Goal: Find specific page/section: Find specific page/section

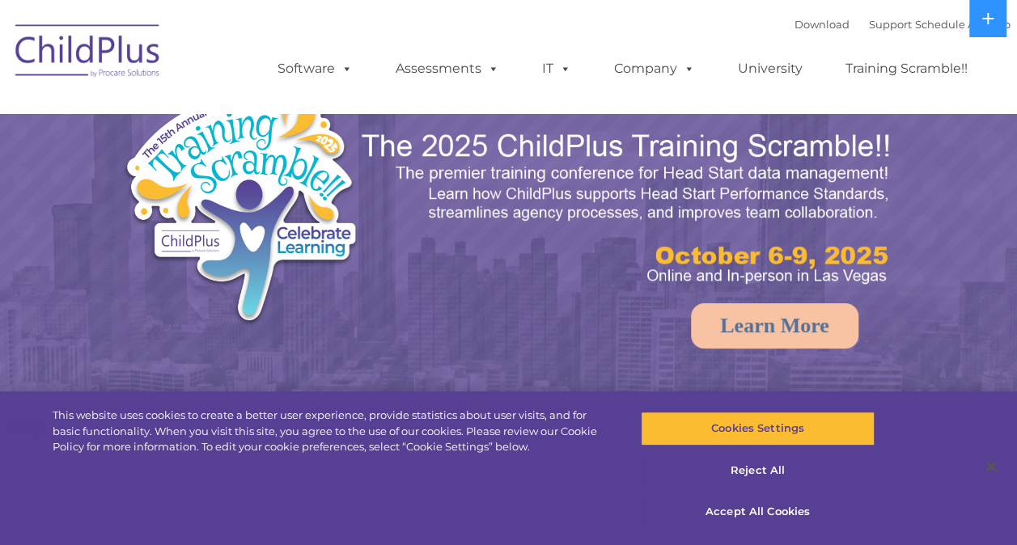
select select "MEDIUM"
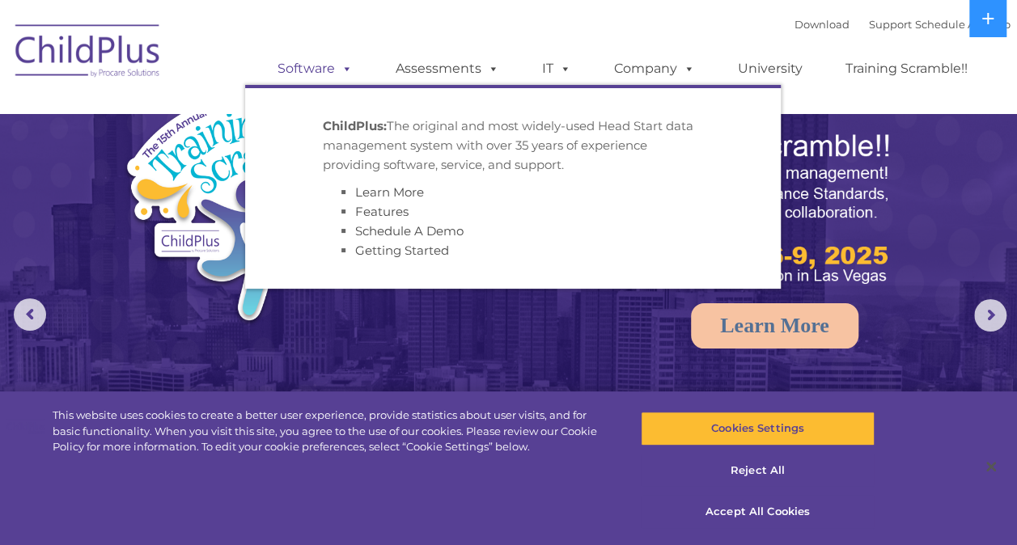
click at [335, 69] on span at bounding box center [344, 68] width 18 height 15
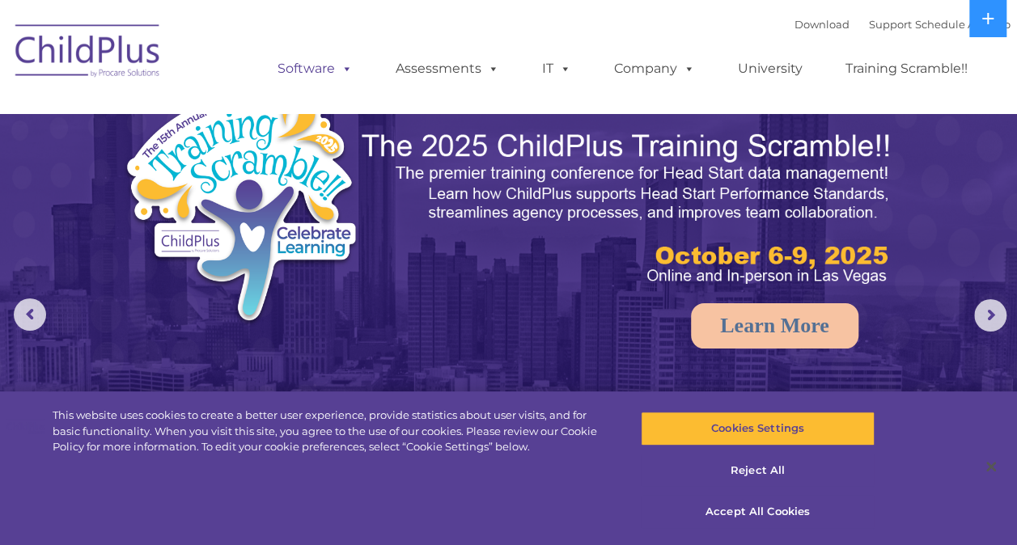
click at [311, 66] on link "Software" at bounding box center [315, 69] width 108 height 32
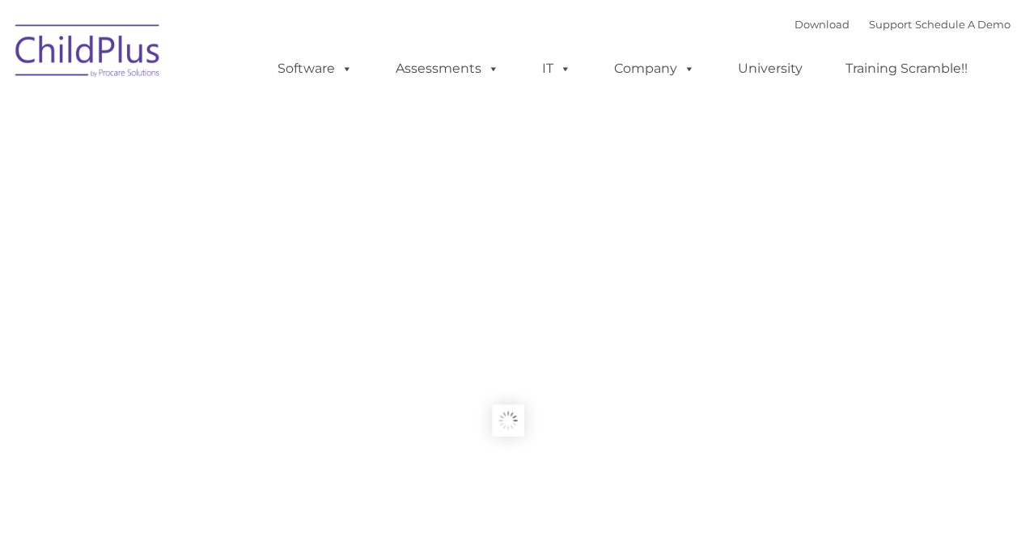
type input ""
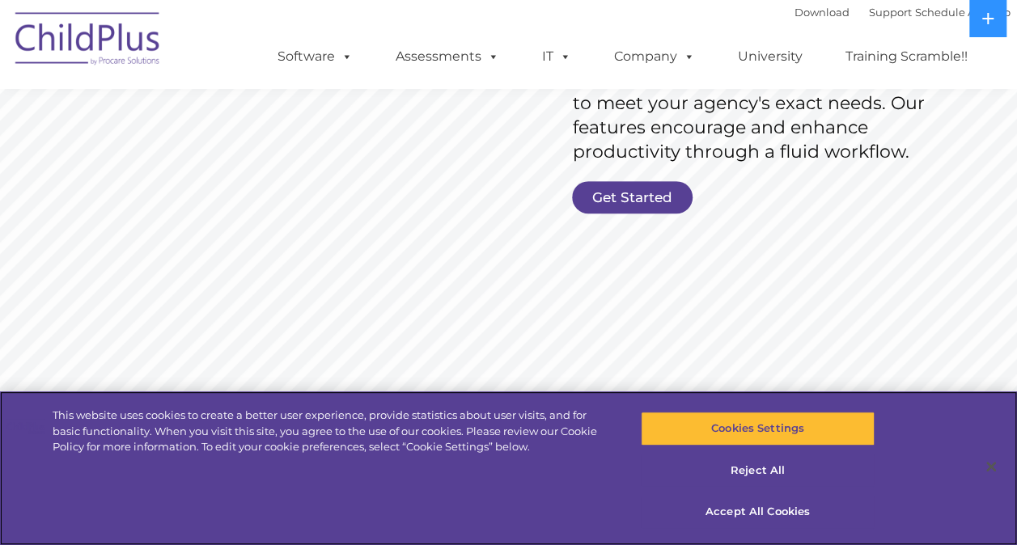
scroll to position [368, 0]
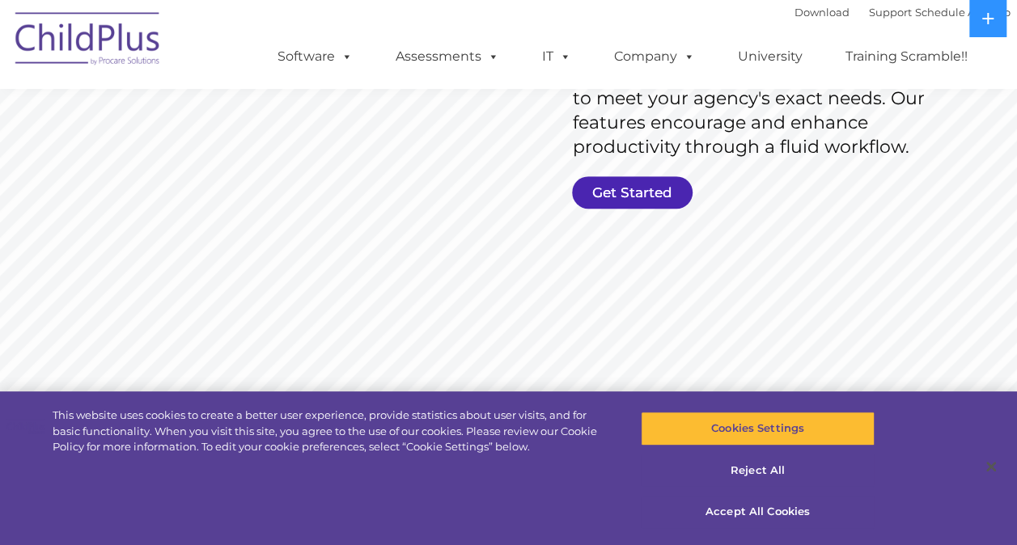
click at [650, 195] on link "Get Started" at bounding box center [632, 192] width 121 height 32
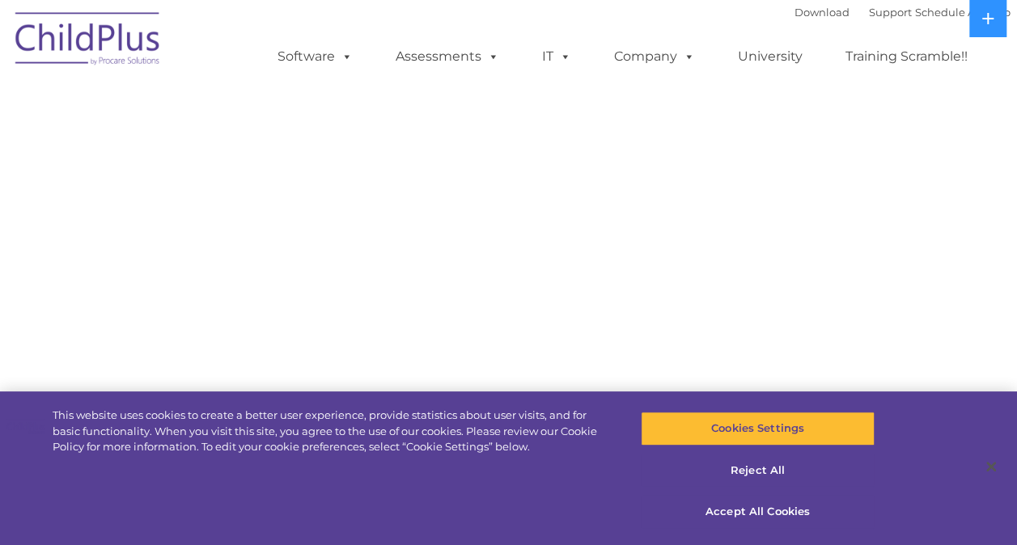
select select "MEDIUM"
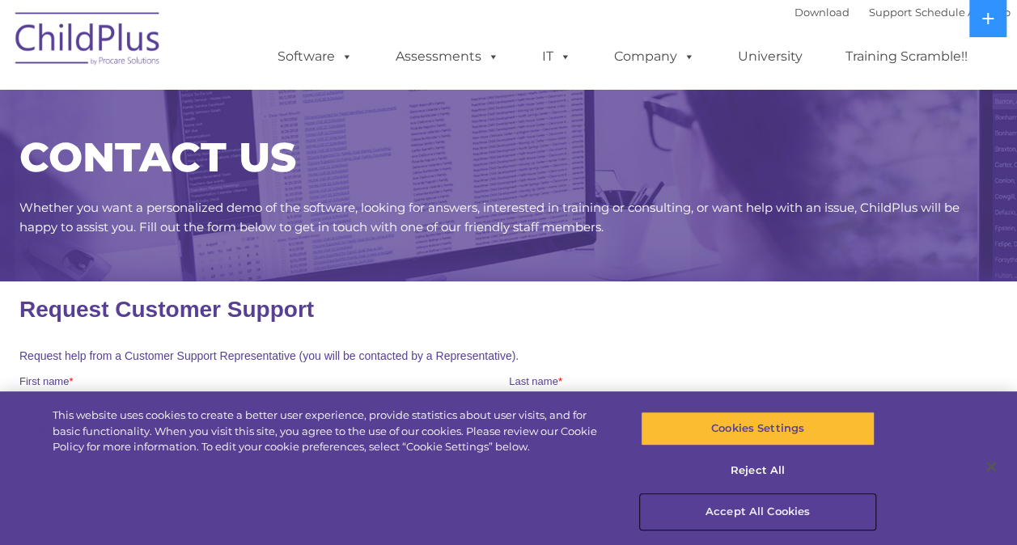
click at [759, 510] on button "Accept All Cookies" at bounding box center [758, 512] width 234 height 34
